Goal: Task Accomplishment & Management: Manage account settings

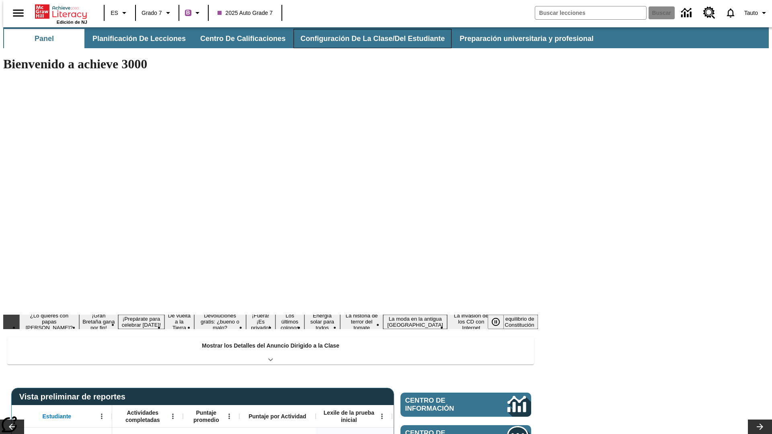
click at [364, 39] on button "Configuración de la clase/del estudiante" at bounding box center [373, 38] width 158 height 19
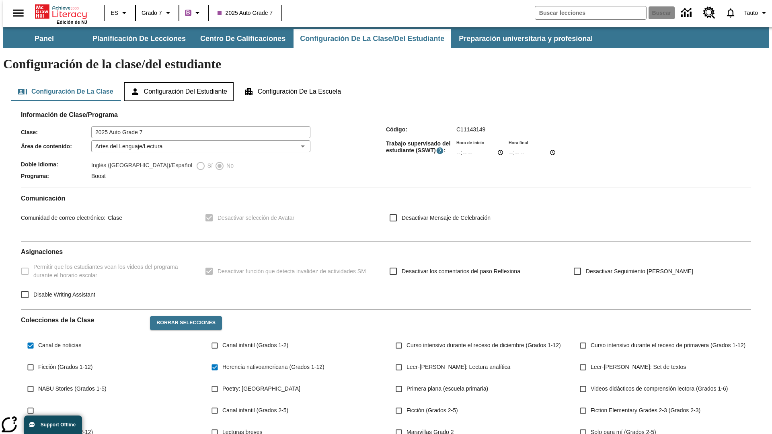
click at [179, 82] on button "Configuración del estudiante" at bounding box center [179, 91] width 110 height 19
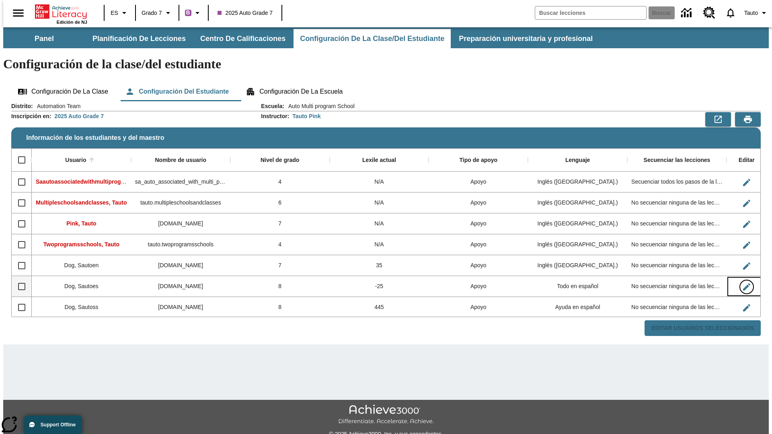
click at [743, 283] on icon "Editar Usuario" at bounding box center [746, 286] width 7 height 7
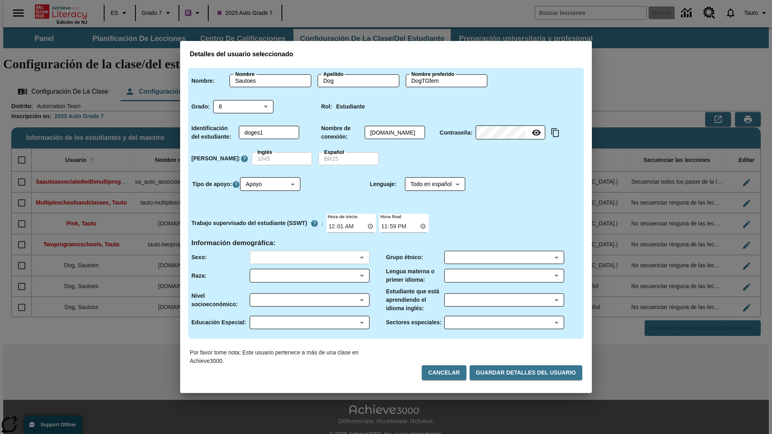
click at [309, 257] on body "Saltar al contenido principal Edición de NJ ES Grado 7 B 2025 Auto Grade 7 Busc…" at bounding box center [386, 239] width 766 height 425
click at [309, 276] on body "Saltar al contenido principal Edición de NJ ES Grado 7 B 2025 Auto Grade 7 Busc…" at bounding box center [386, 239] width 766 height 425
click at [309, 300] on body "Saltar al contenido principal Edición de NJ ES Grado 7 B 2025 Auto Grade 7 Busc…" at bounding box center [386, 239] width 766 height 425
click at [309, 322] on body "Saltar al contenido principal Edición de NJ ES Grado 7 B 2025 Auto Grade 7 Busc…" at bounding box center [386, 239] width 766 height 425
click at [504, 257] on body "Saltar al contenido principal Edición de NJ ES Grado 7 B 2025 Auto Grade 7 Busc…" at bounding box center [386, 239] width 766 height 425
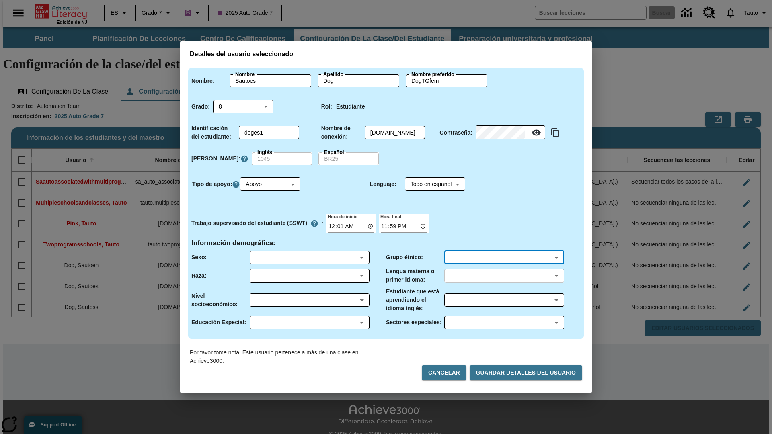
click at [504, 276] on body "Saltar al contenido principal Edición de NJ ES Grado 7 B 2025 Auto Grade 7 Busc…" at bounding box center [386, 239] width 766 height 425
click at [504, 300] on body "Saltar al contenido principal Edición de NJ ES Grado 7 B 2025 Auto Grade 7 Busc…" at bounding box center [386, 239] width 766 height 425
click at [504, 322] on body "Saltar al contenido principal Edición de NJ ES Grado 7 B 2025 Auto Grade 7 Busc…" at bounding box center [386, 239] width 766 height 425
